Goal: Connect with others: Connect with others

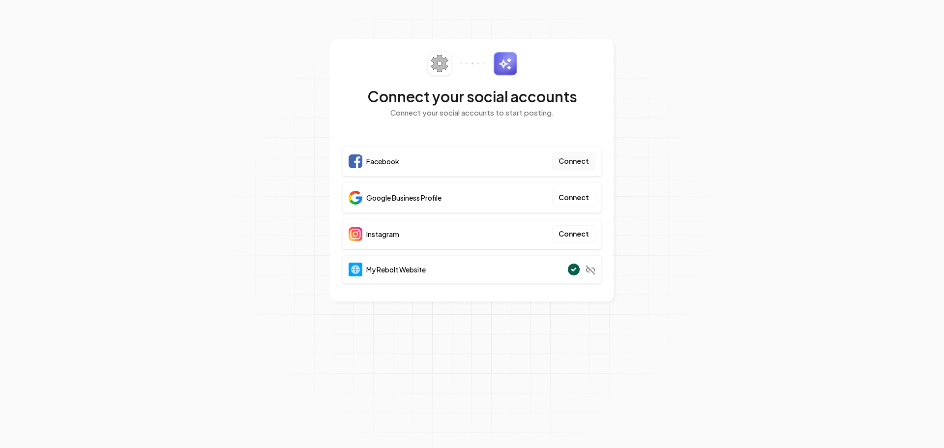
click at [574, 163] on button "Connect" at bounding box center [573, 161] width 43 height 18
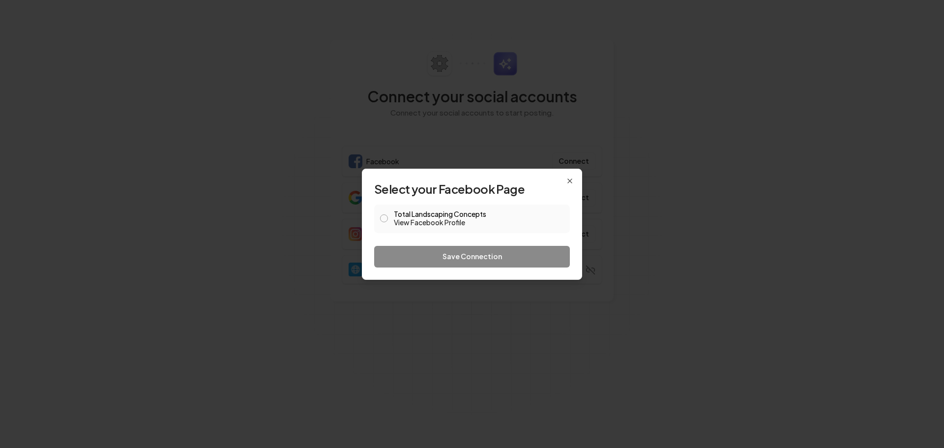
click at [381, 218] on button "Total Landscaping Concepts View Facebook Profile" at bounding box center [384, 218] width 8 height 8
click at [465, 258] on button "Save Connection" at bounding box center [472, 257] width 196 height 22
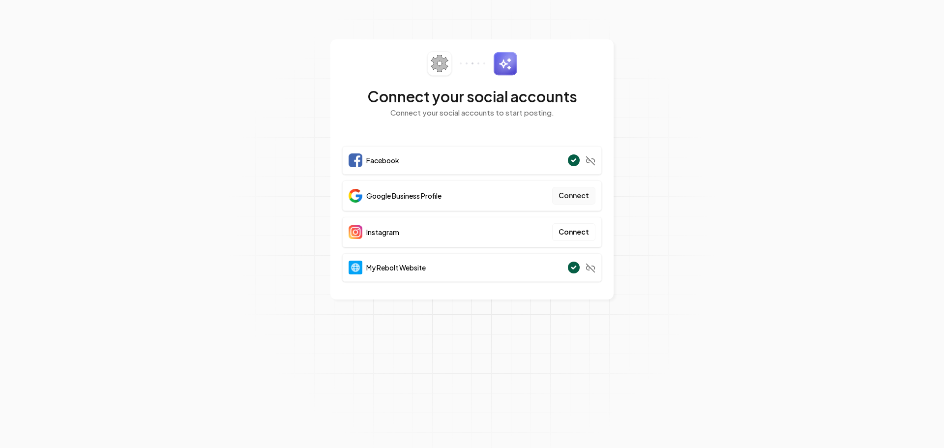
click at [560, 198] on button "Connect" at bounding box center [573, 196] width 43 height 18
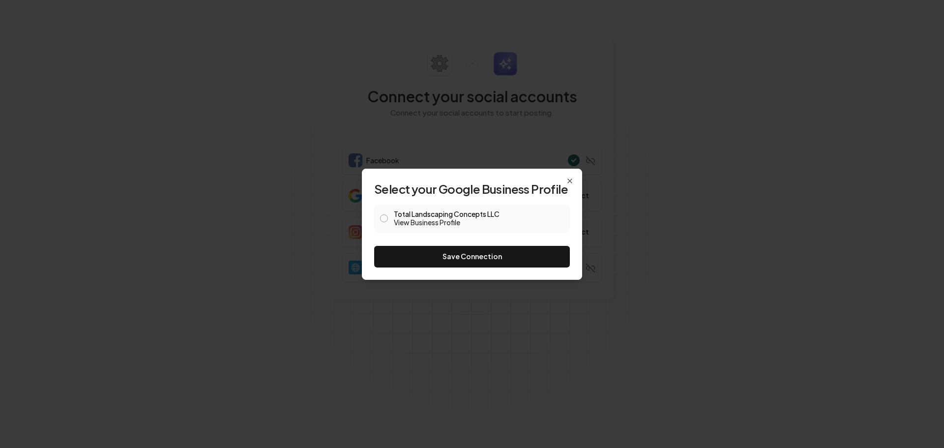
click at [386, 219] on button "Total Landscaping Concepts LLC View Business Profile" at bounding box center [384, 218] width 8 height 8
click at [452, 261] on button "Save Connection" at bounding box center [472, 257] width 196 height 22
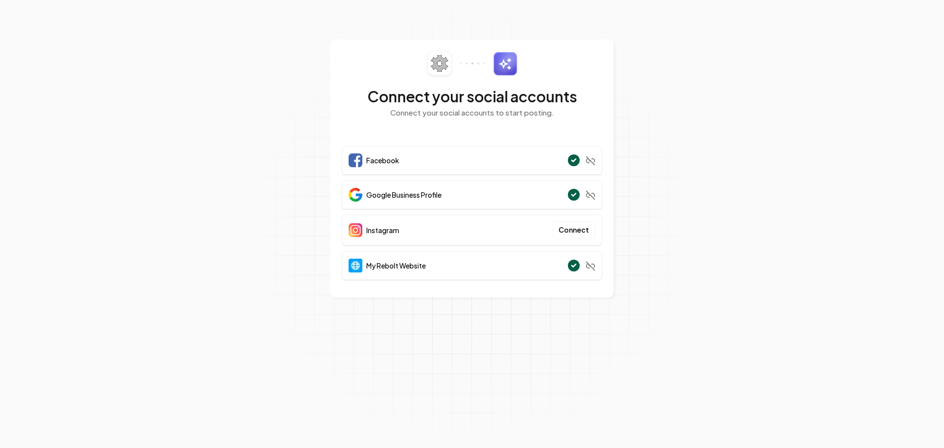
click at [550, 227] on div "Instagram Connect" at bounding box center [472, 230] width 260 height 30
click at [574, 229] on button "Connect" at bounding box center [573, 230] width 43 height 18
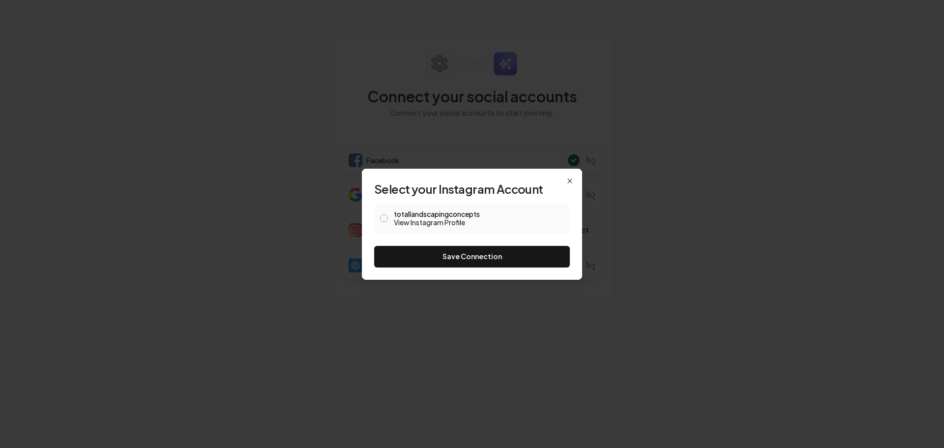
click at [384, 219] on button "totallandscapingconcepts View Instagram Profile" at bounding box center [384, 218] width 8 height 8
click at [451, 260] on button "Save Connection" at bounding box center [472, 257] width 196 height 22
